Goal: Task Accomplishment & Management: Use online tool/utility

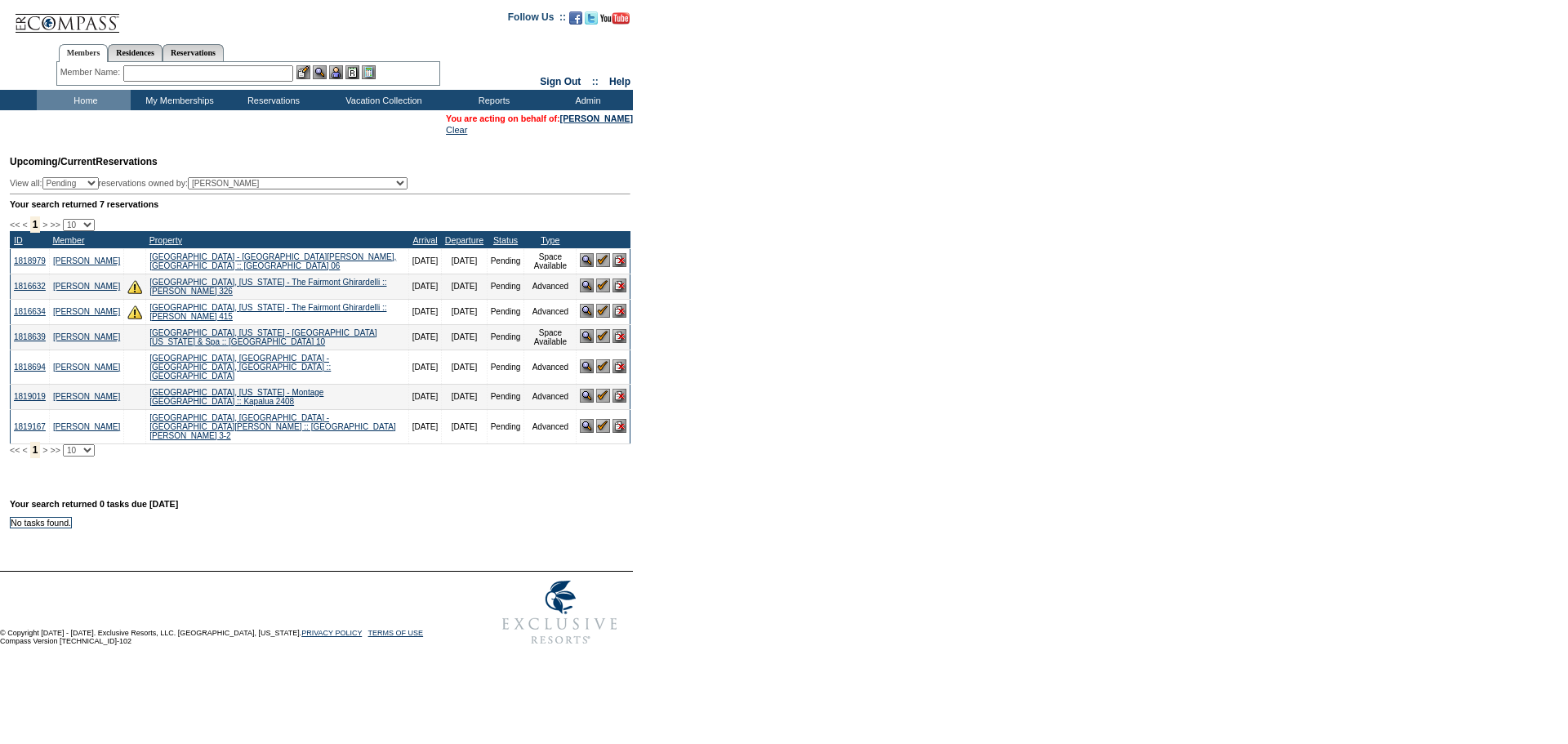
click at [600, 403] on img at bounding box center [603, 396] width 14 height 14
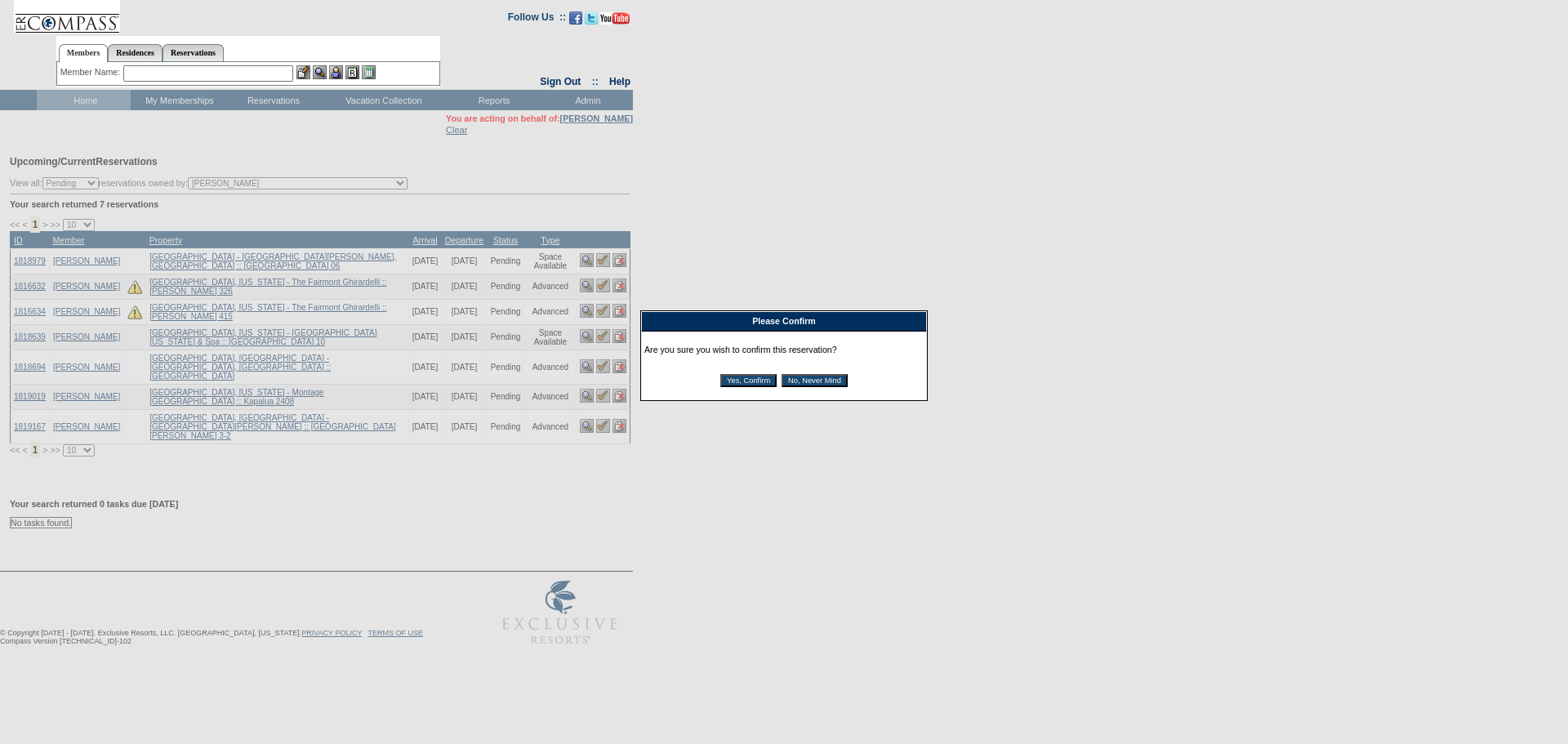
click at [762, 385] on input "Yes, Confirm" at bounding box center [749, 380] width 56 height 13
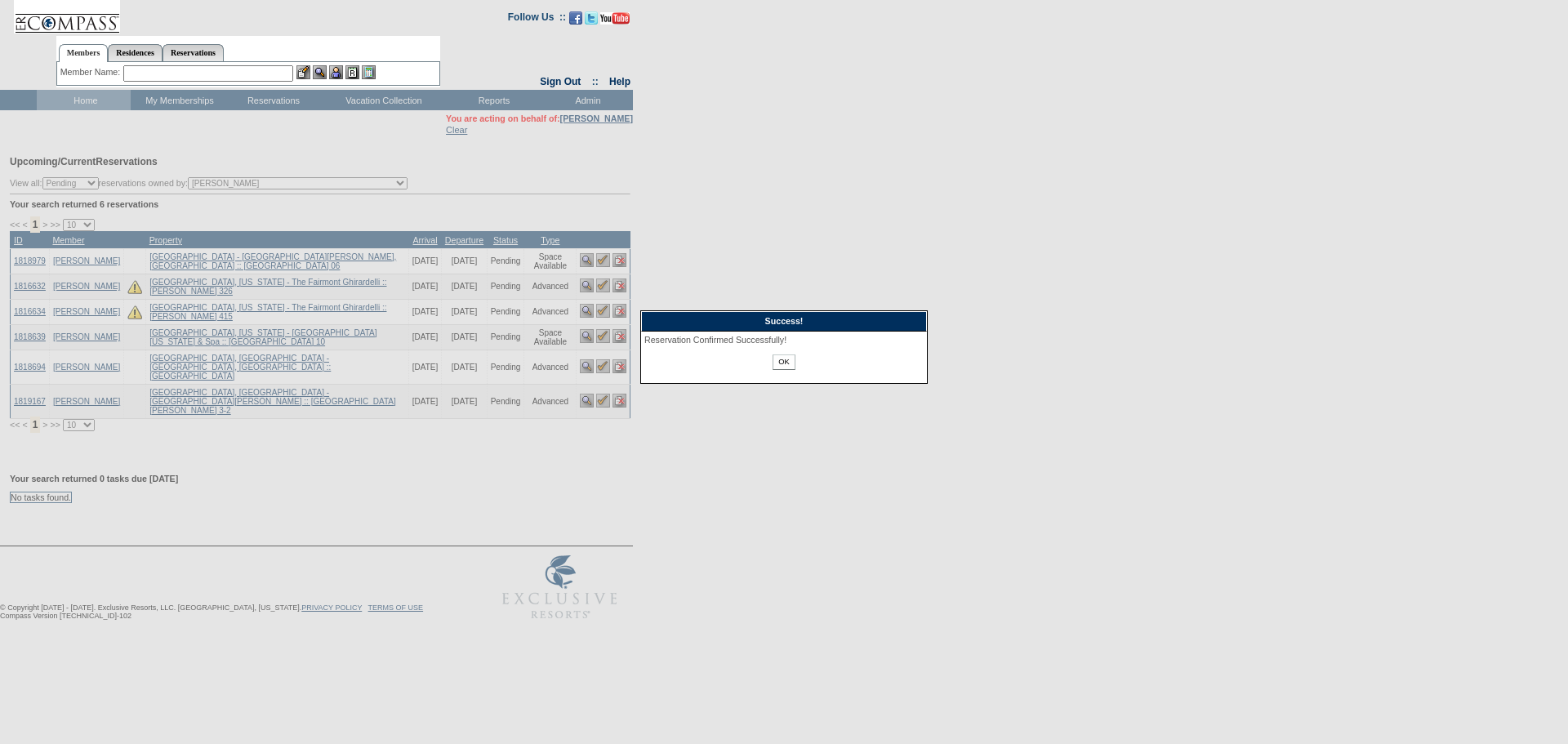
click at [786, 363] on input "OK" at bounding box center [784, 362] width 22 height 15
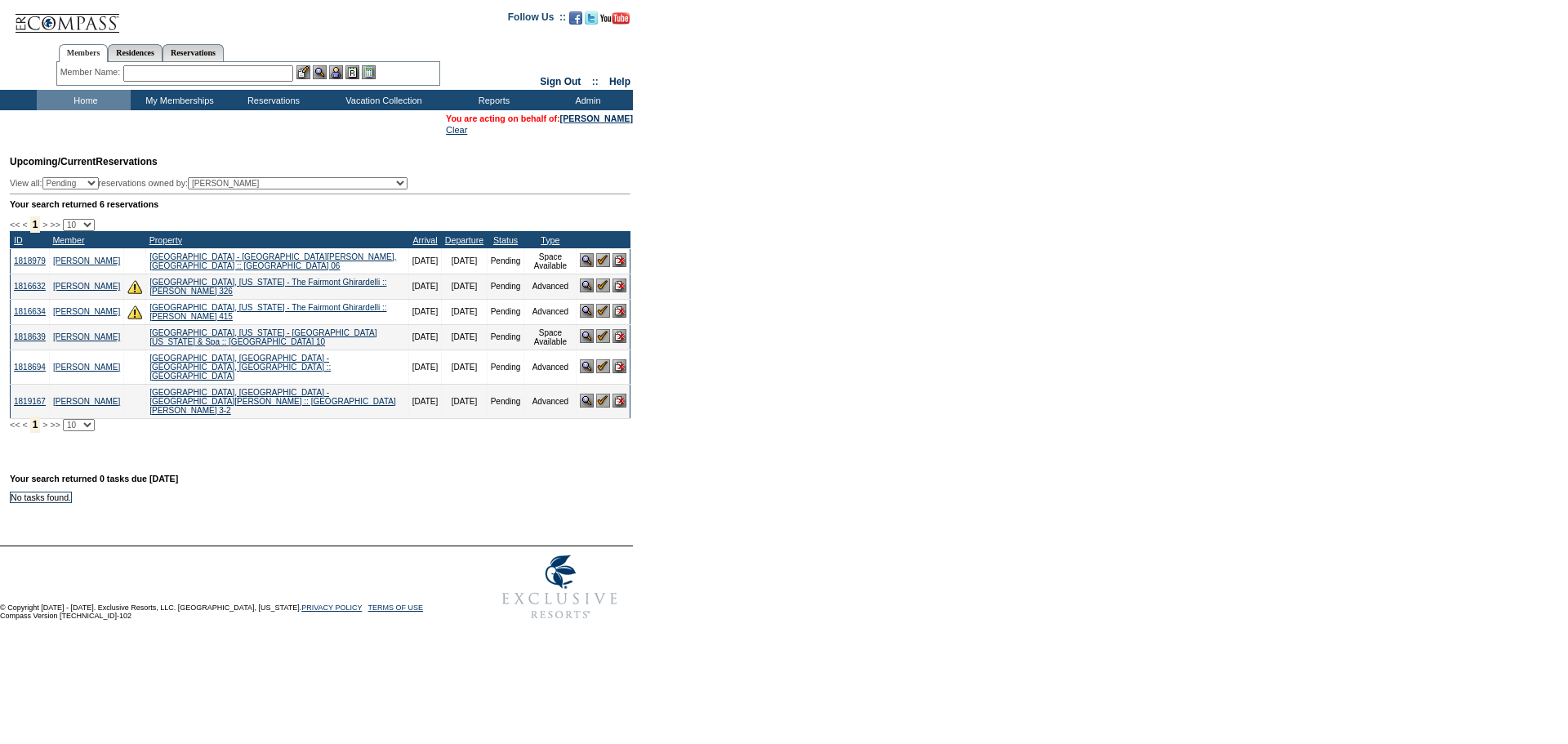
click at [600, 343] on img at bounding box center [603, 336] width 14 height 14
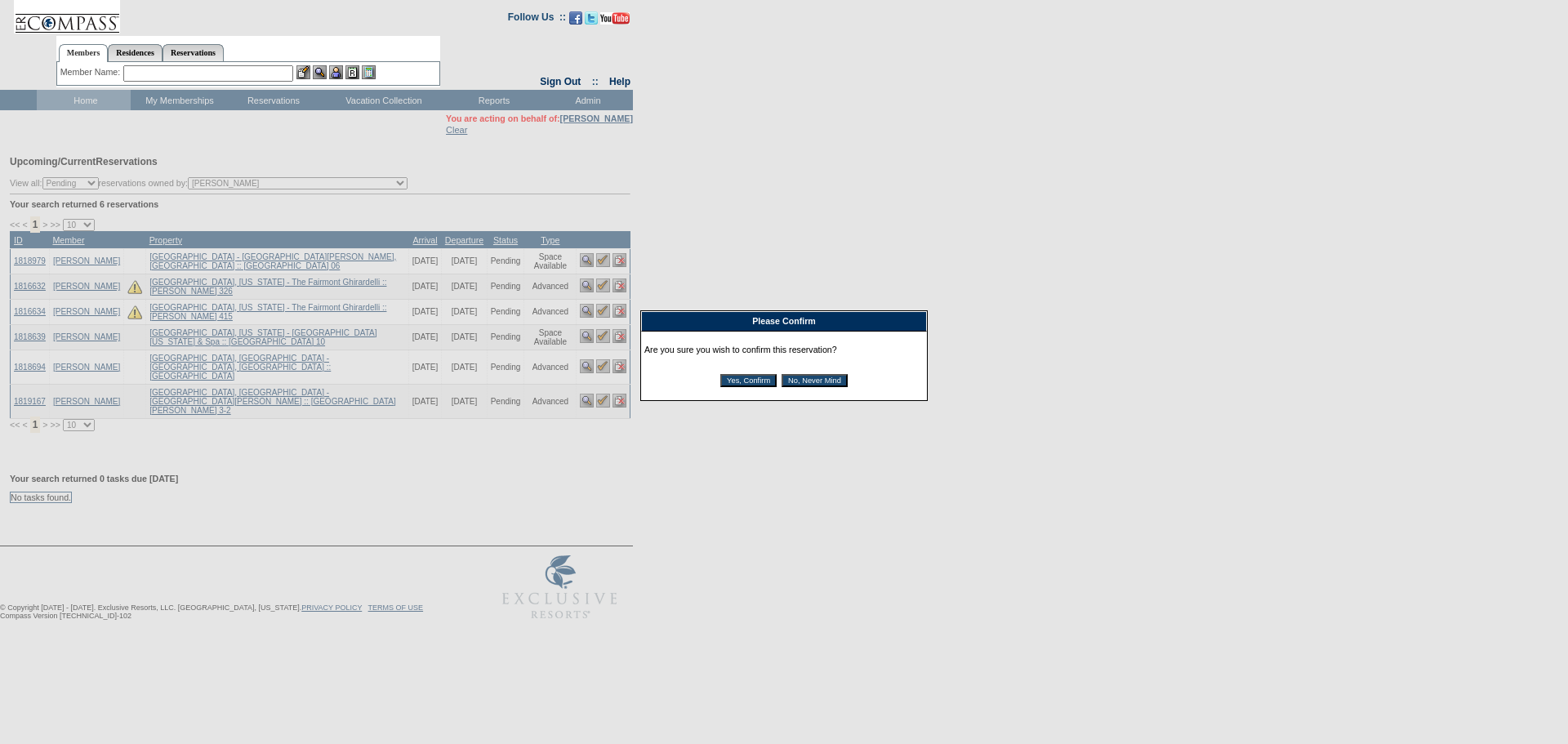
click at [741, 387] on input "Yes, Confirm" at bounding box center [749, 380] width 56 height 13
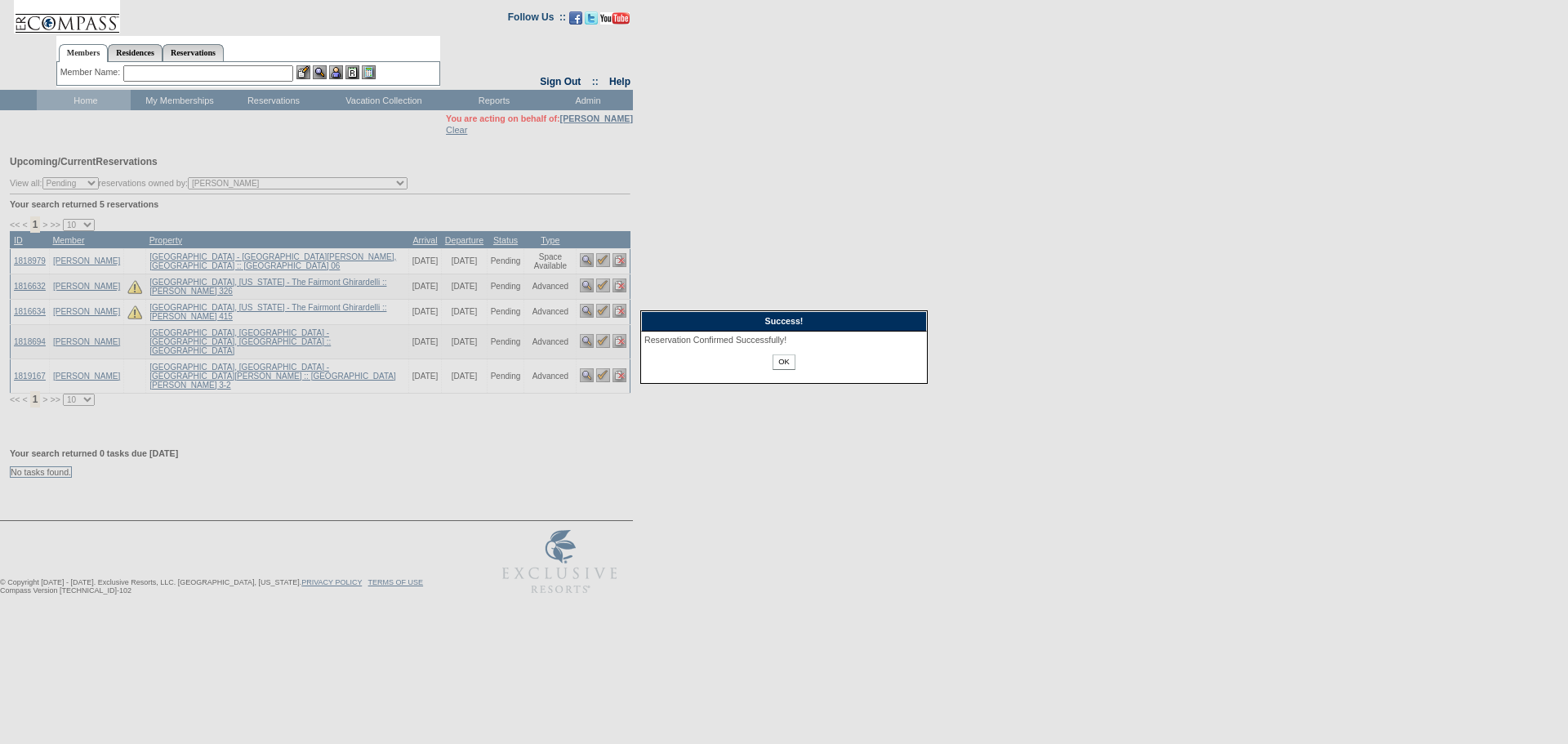
click at [789, 361] on input "OK" at bounding box center [784, 362] width 22 height 15
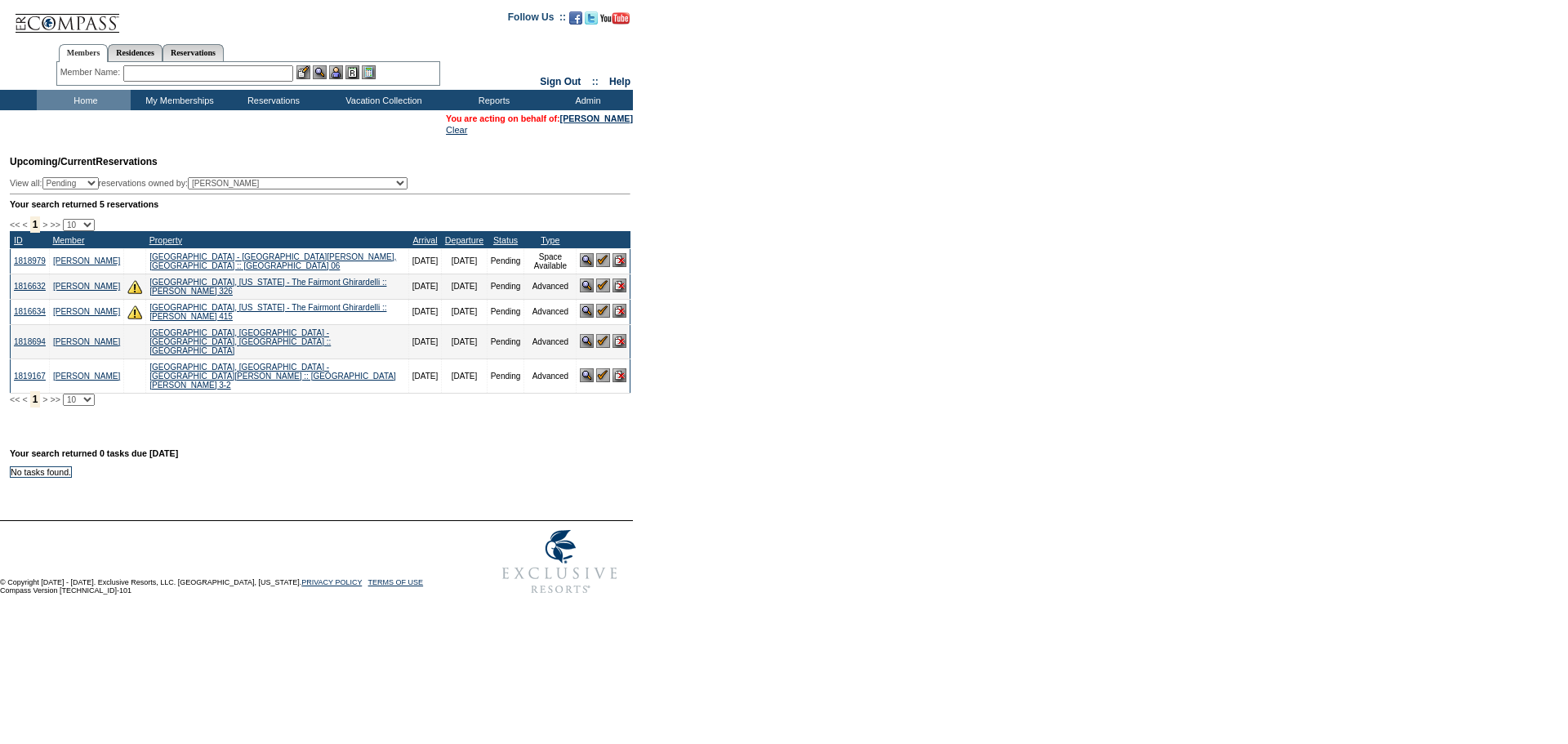
click at [244, 72] on input "text" at bounding box center [208, 73] width 170 height 16
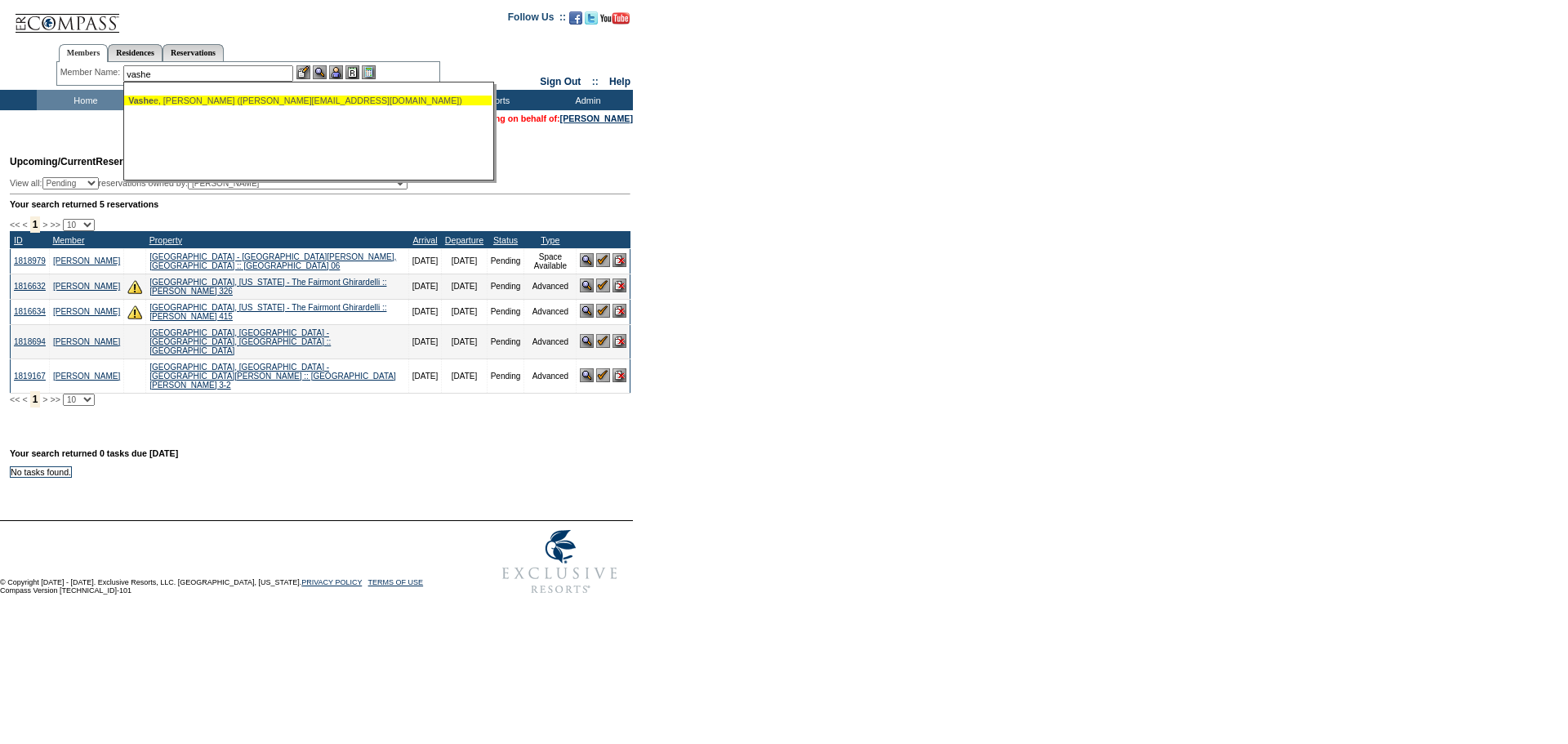
click at [249, 98] on div "Vashe e, Vijay (vijayv@comcast.net)" at bounding box center [308, 100] width 359 height 9
type input "Vashee, Vijay (vijayv@comcast.net)"
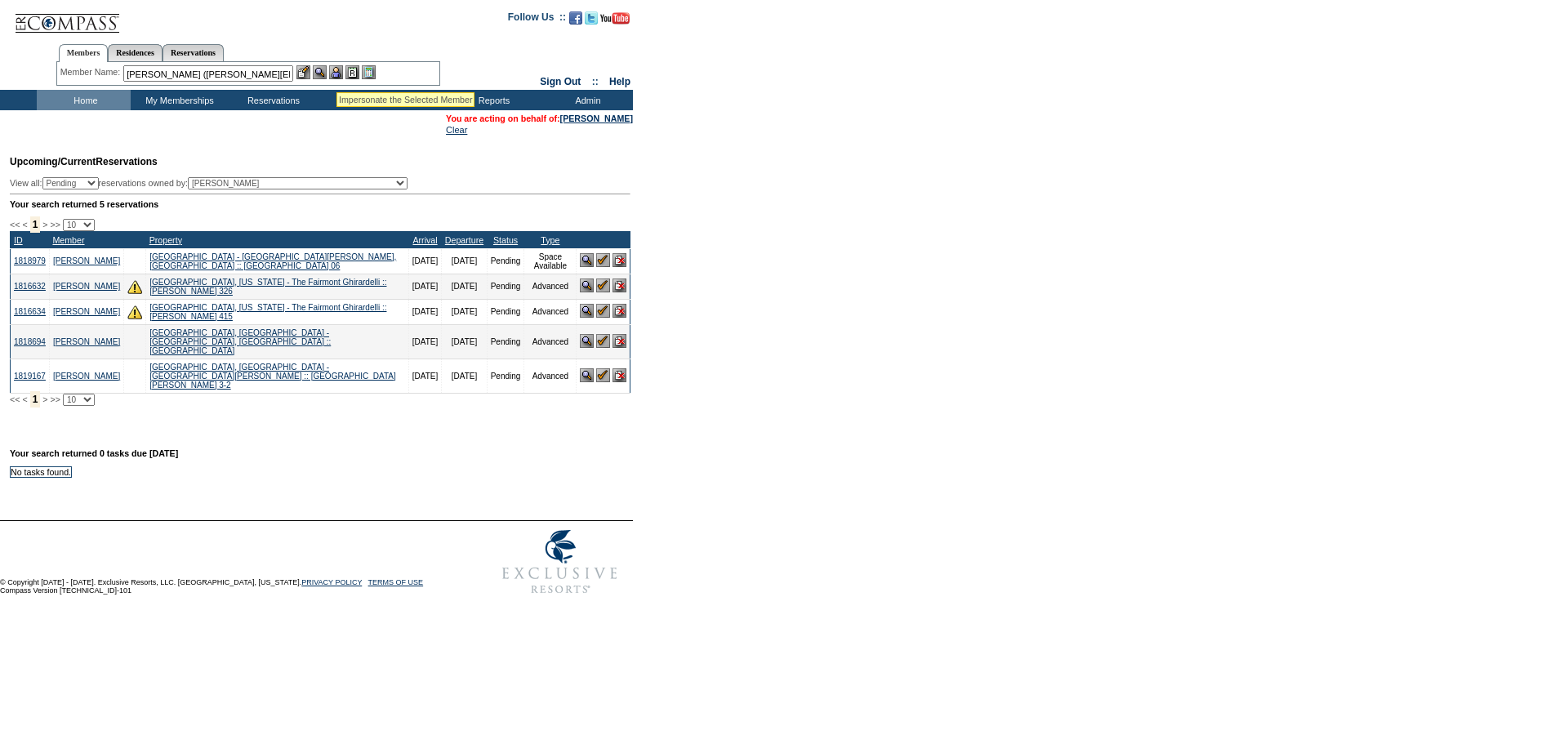
click at [336, 72] on img at bounding box center [336, 72] width 14 height 14
click at [324, 73] on img at bounding box center [320, 72] width 14 height 14
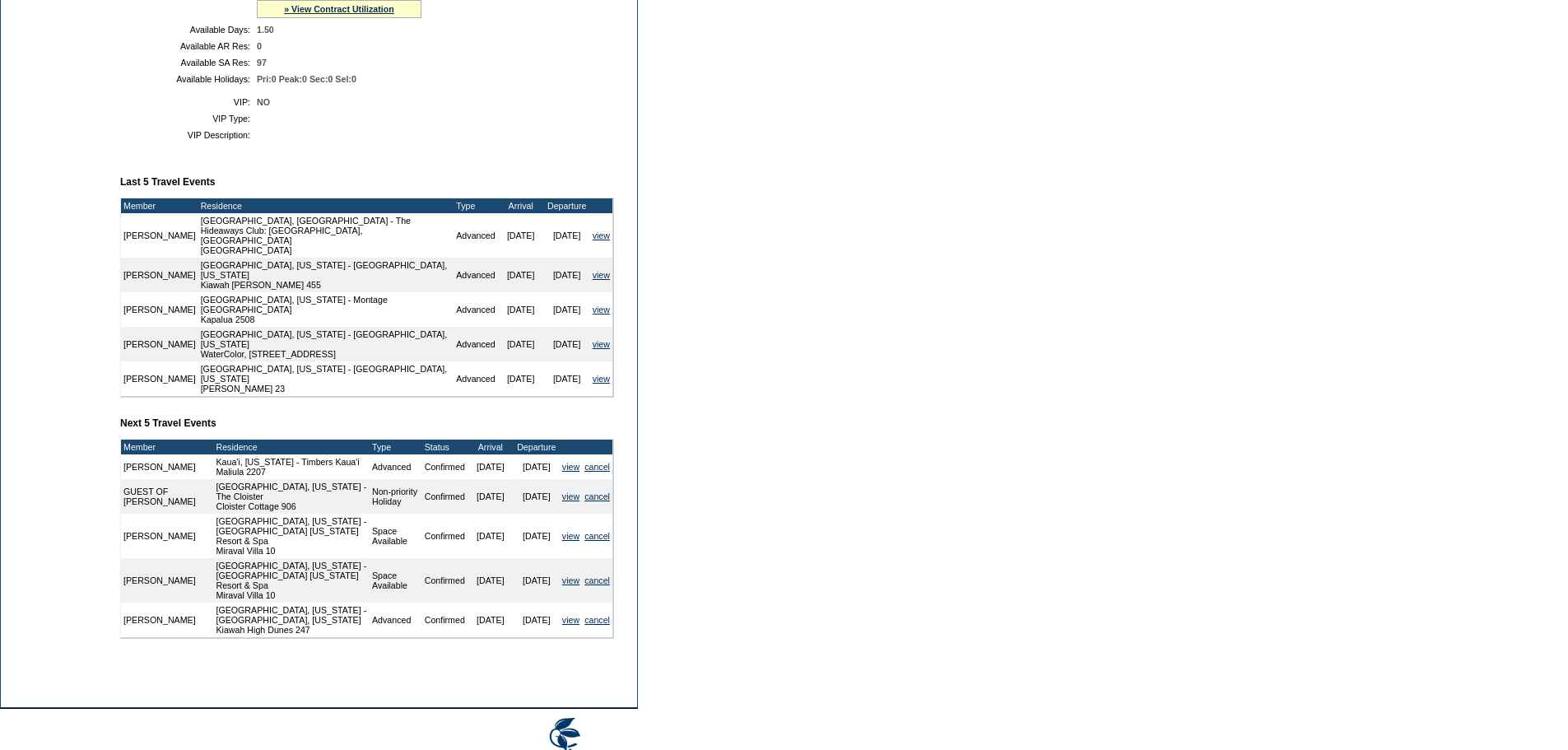
scroll to position [495, 0]
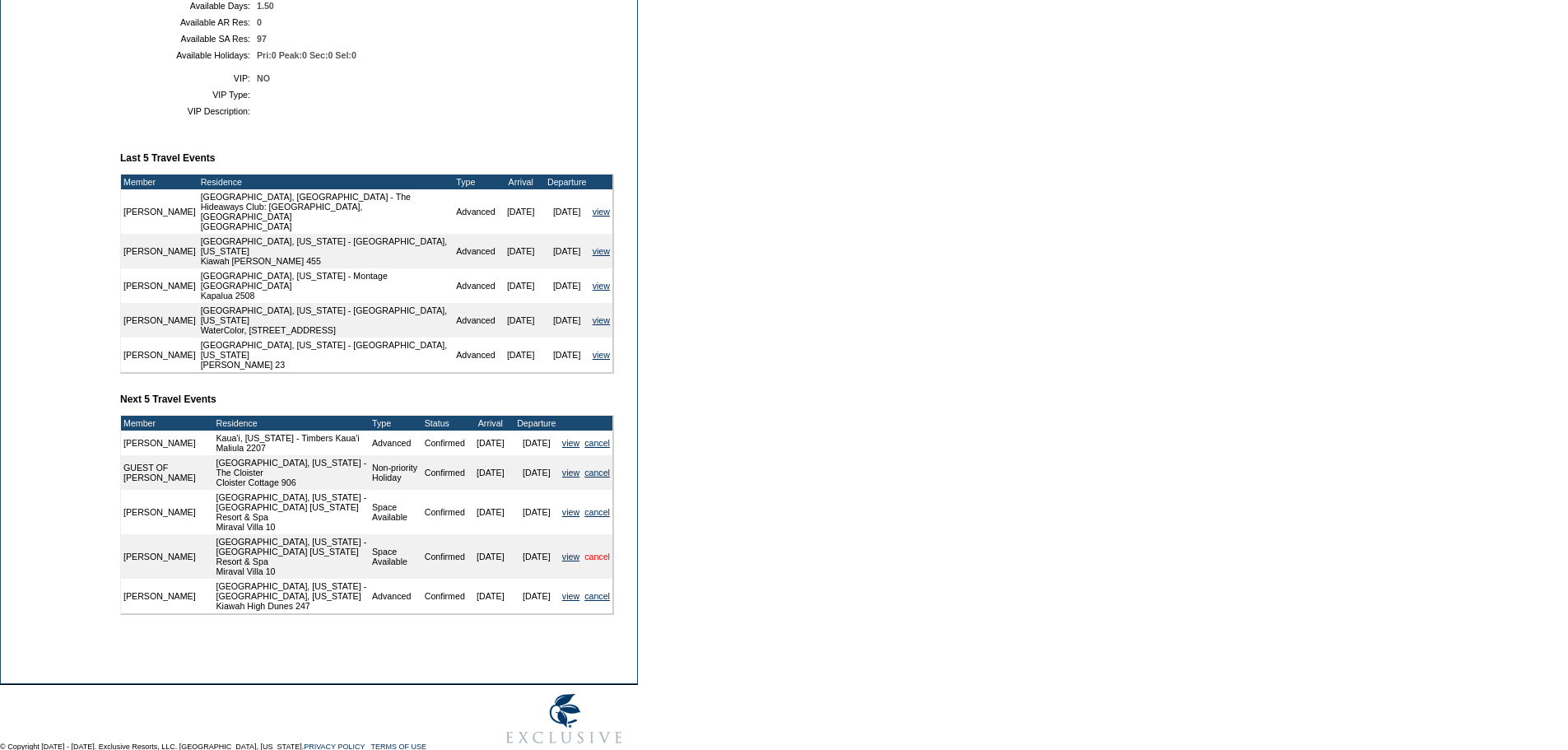
click at [604, 552] on link "cancel" at bounding box center [598, 556] width 26 height 9
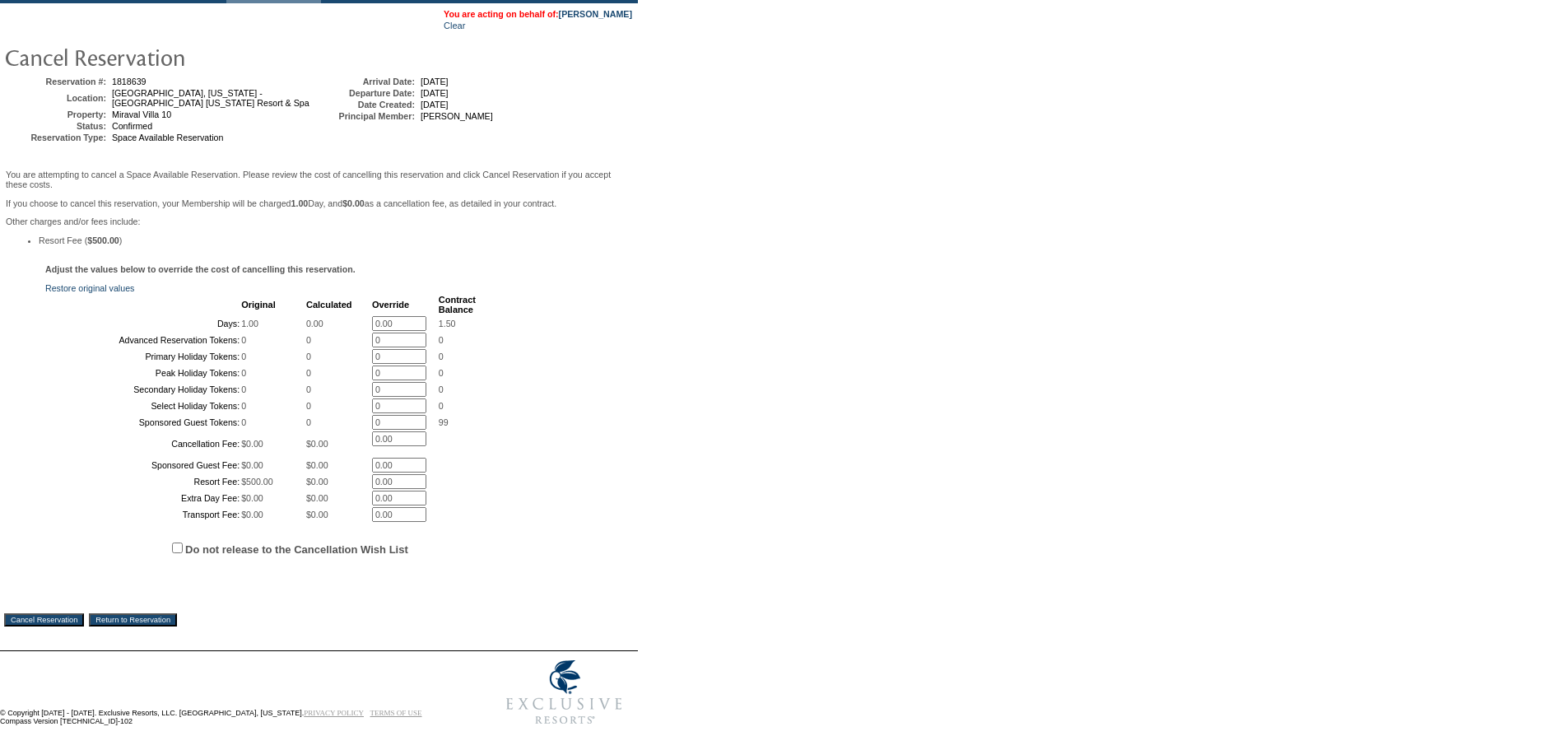
scroll to position [247, 0]
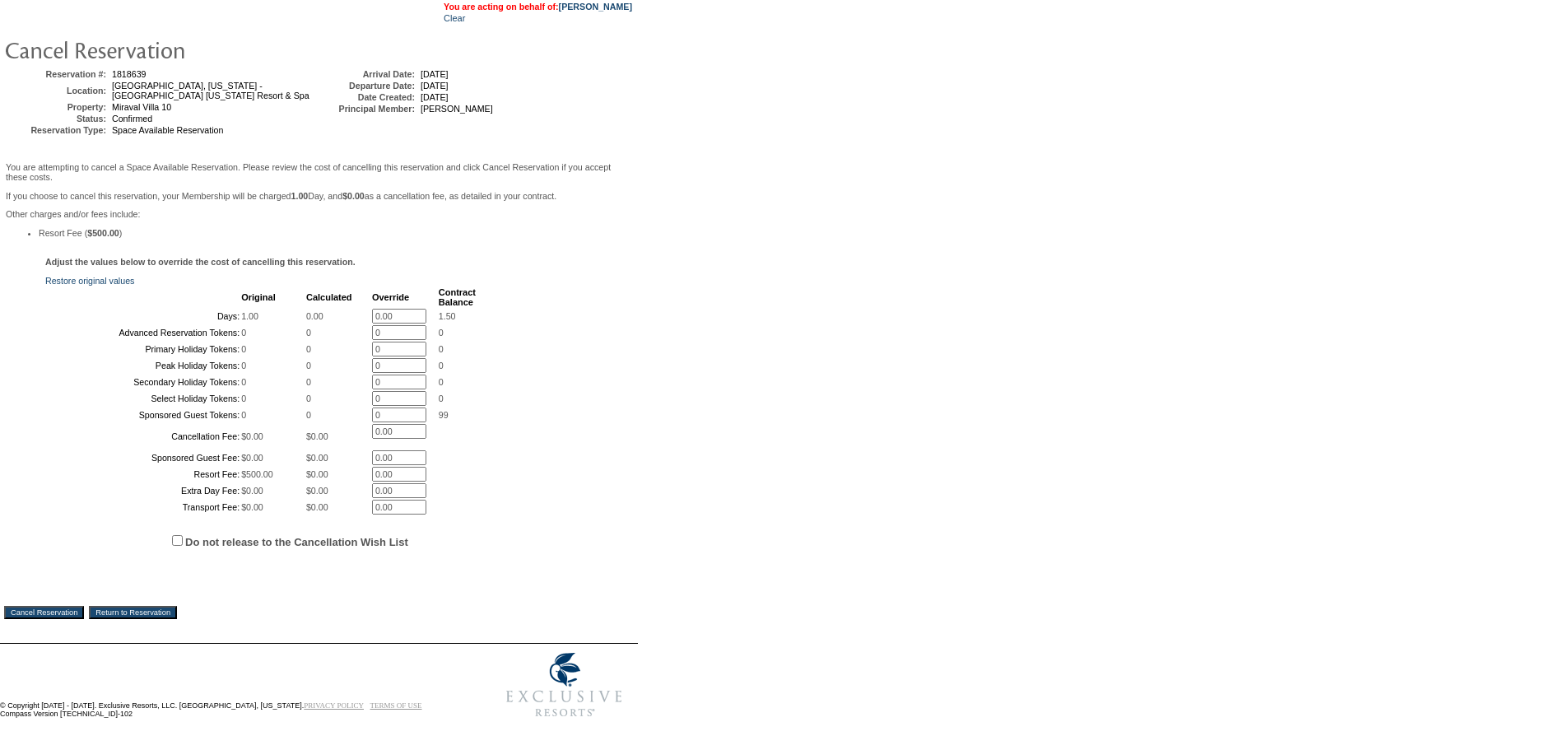
click at [180, 546] on input "Do not release to the Cancellation Wish List" at bounding box center [177, 540] width 10 height 10
checkbox input "true"
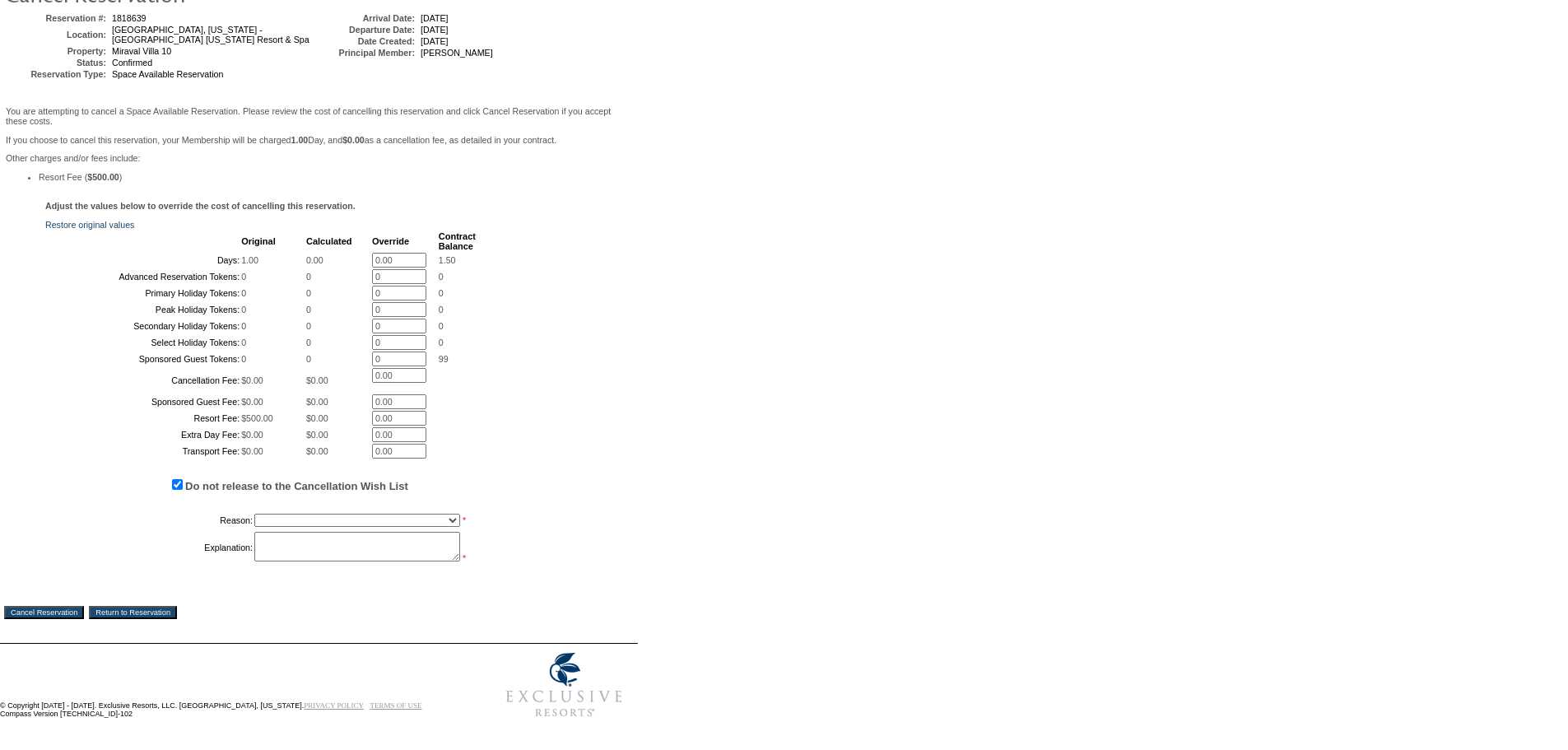
click at [300, 527] on select "Creating Continuous Stay Days Booked After Cancellation Experiential / Hotel / …" at bounding box center [357, 520] width 206 height 13
select select "1030"
click at [254, 527] on select "Creating Continuous Stay Days Booked After Cancellation Experiential / Hotel / …" at bounding box center [357, 520] width 206 height 13
click at [348, 562] on textarea at bounding box center [357, 547] width 206 height 29
type textarea "mv"
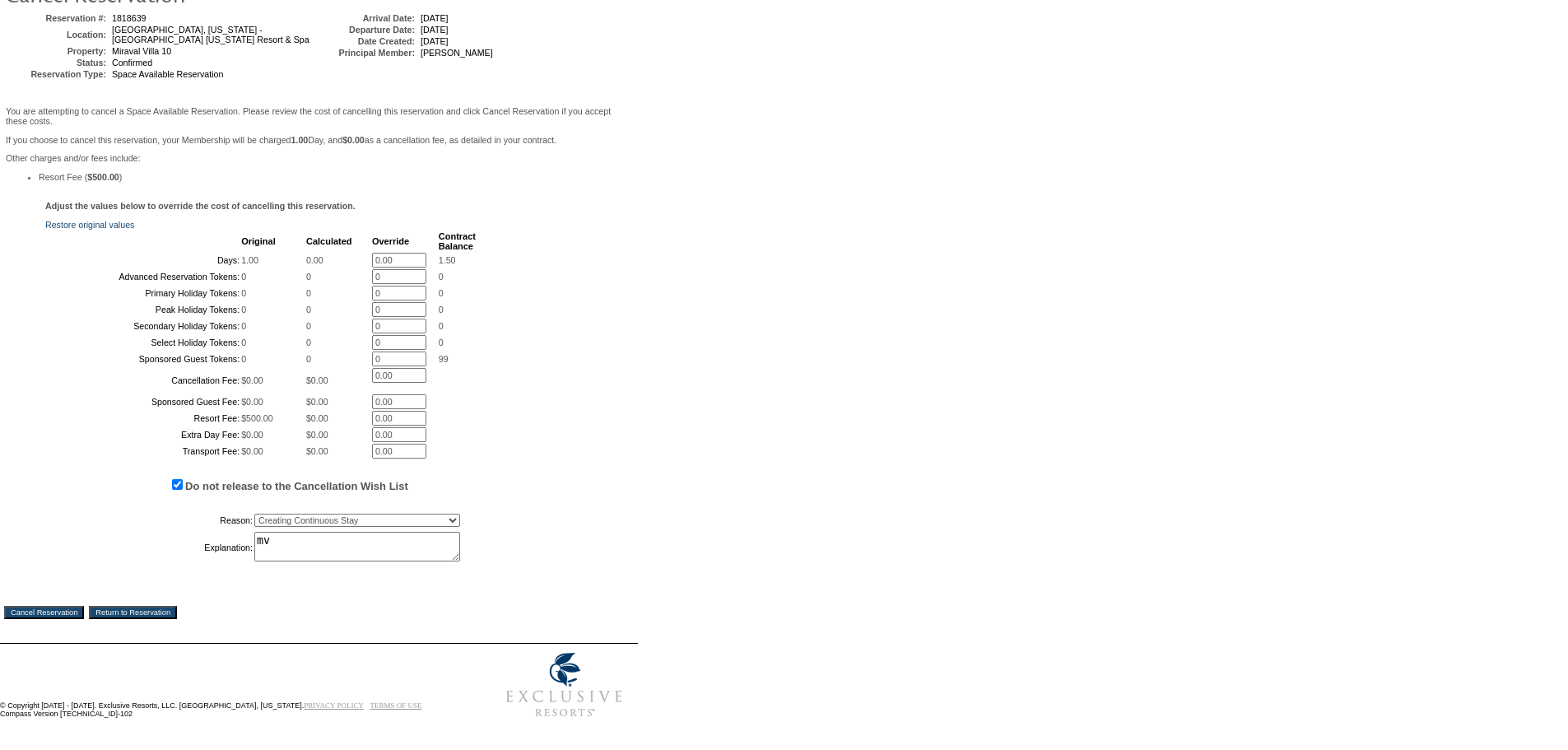
click at [65, 620] on input "Cancel Reservation" at bounding box center [44, 612] width 80 height 13
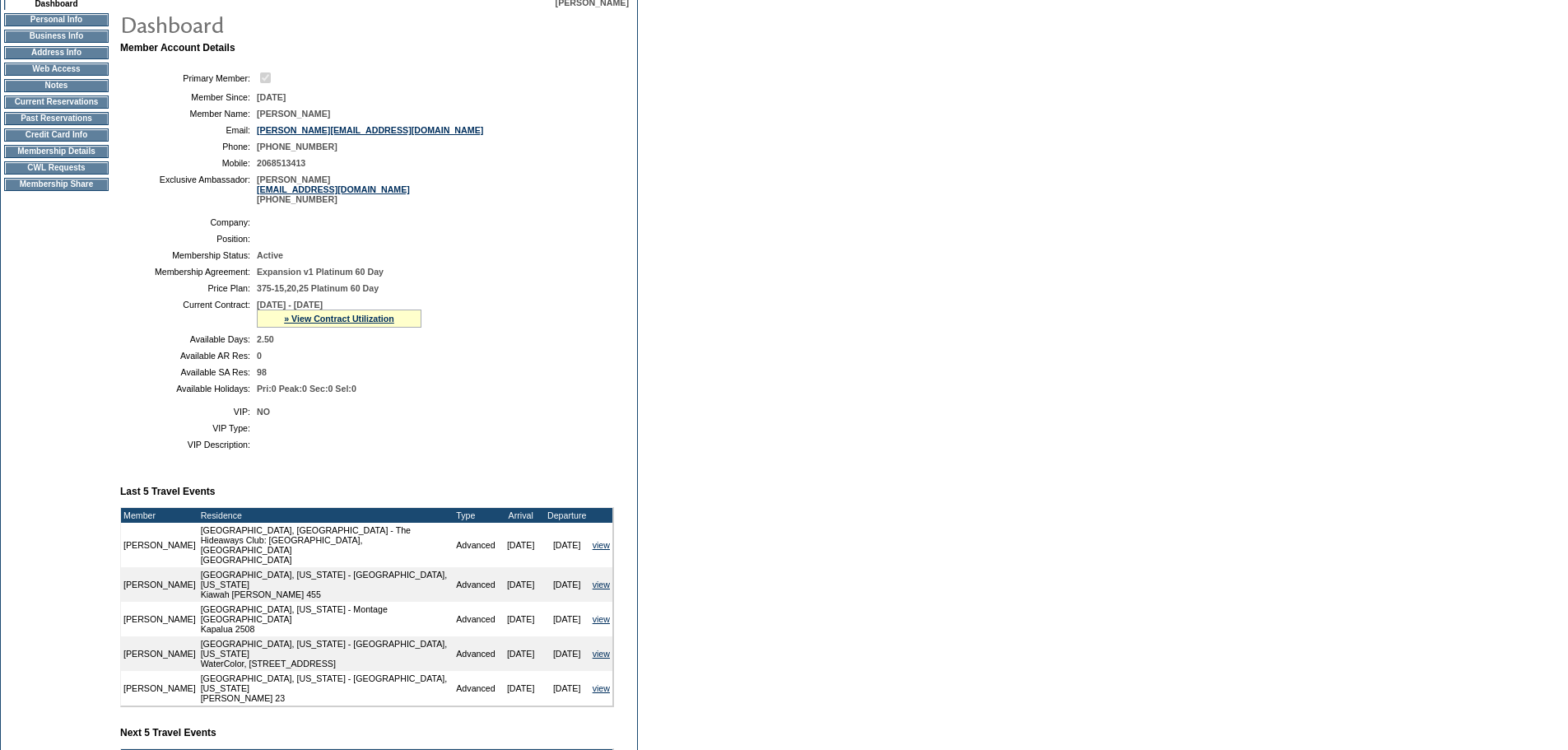
scroll to position [495, 0]
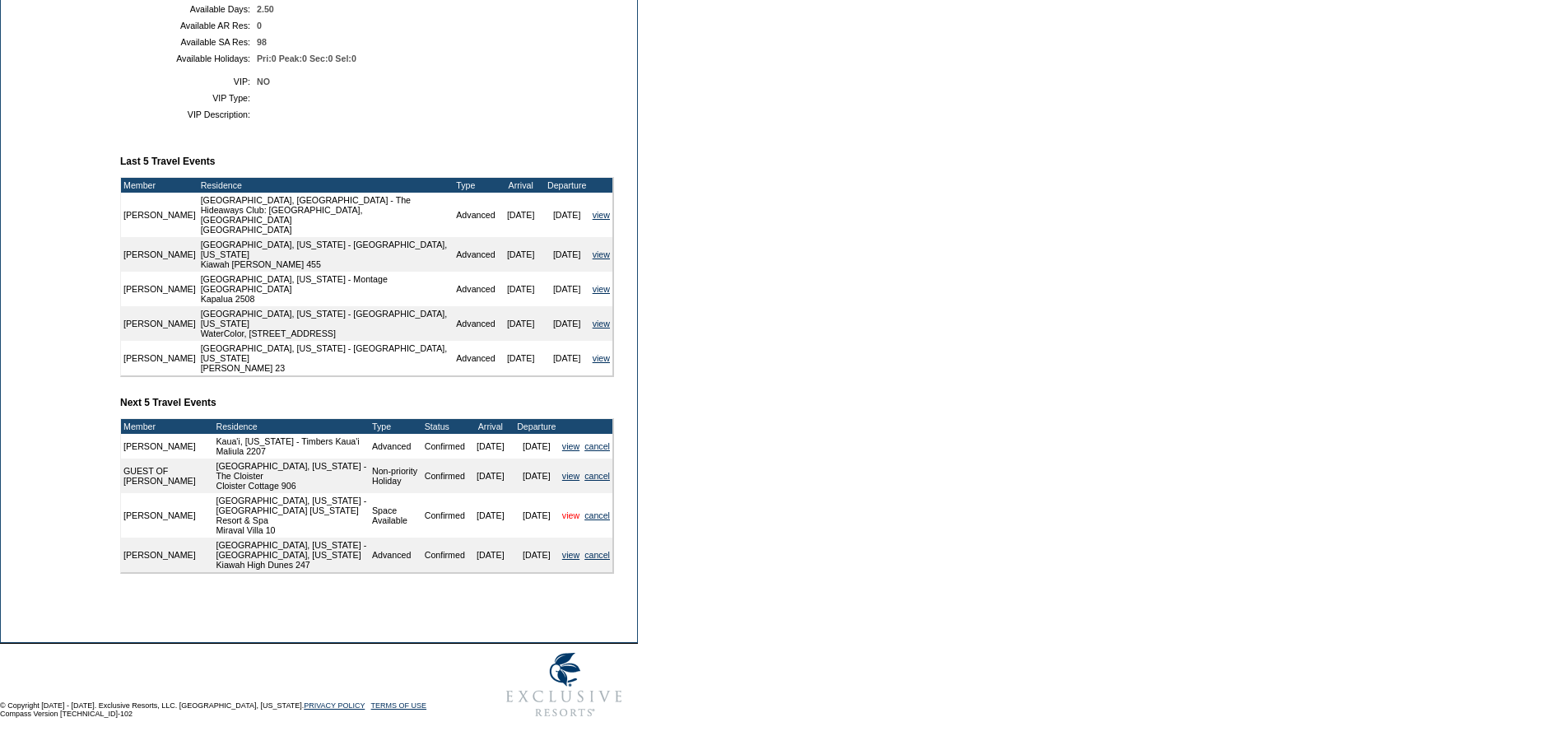
click at [569, 514] on link "view" at bounding box center [571, 515] width 17 height 9
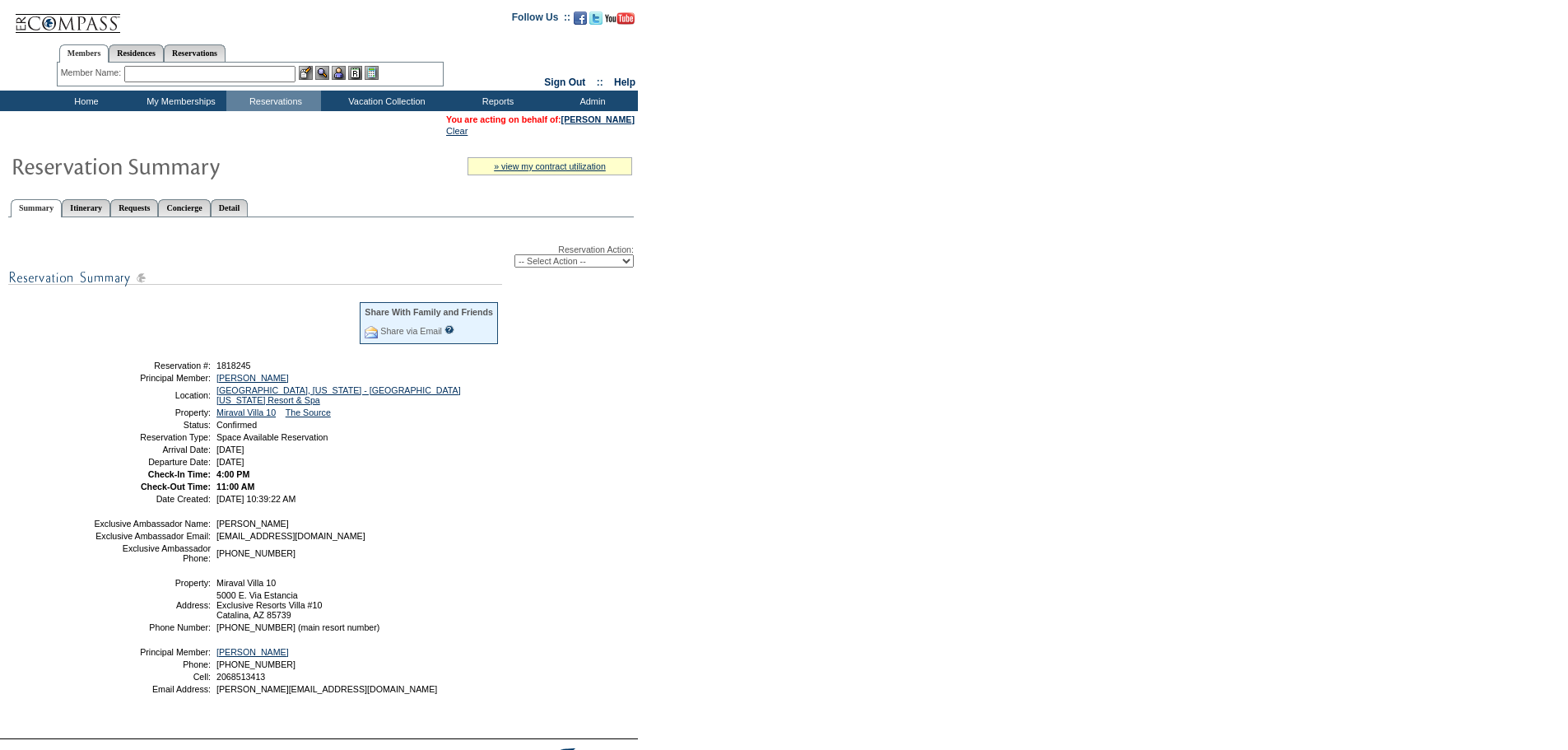
click at [568, 274] on div "Reservation Action: -- Select Action -- Modify Reservation Dates Modify Reserva…" at bounding box center [321, 476] width 625 height 500
click at [568, 262] on select "-- Select Action -- Modify Reservation Dates Modify Reservation Cost Modify Occ…" at bounding box center [574, 261] width 119 height 13
select select "ChangeDates"
click at [514, 258] on select "-- Select Action -- Modify Reservation Dates Modify Reservation Cost Modify Occ…" at bounding box center [574, 261] width 119 height 13
